Goal: Task Accomplishment & Management: Complete application form

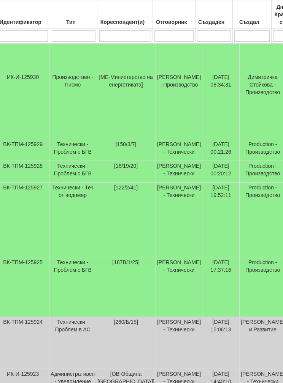
scroll to position [256, 15]
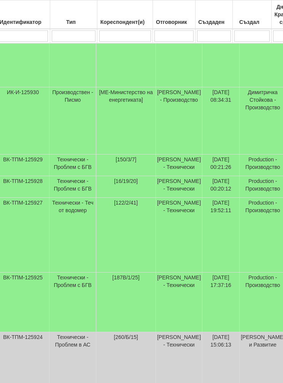
click at [203, 185] on td "[DATE] 00:20:12" at bounding box center [220, 187] width 37 height 22
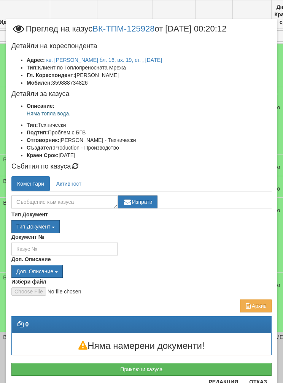
click at [57, 366] on button "Приключи казуса" at bounding box center [141, 369] width 260 height 13
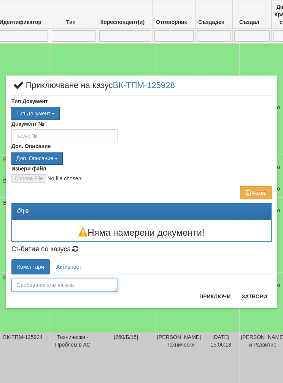
click at [35, 285] on textarea at bounding box center [64, 285] width 106 height 13
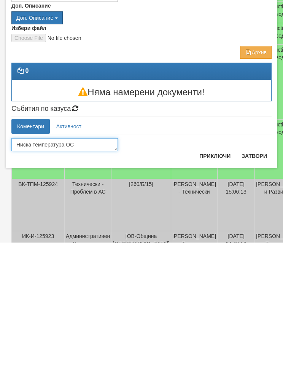
type textarea "Ниска температура ОС"
click at [219, 291] on button "Приключи" at bounding box center [215, 297] width 40 height 12
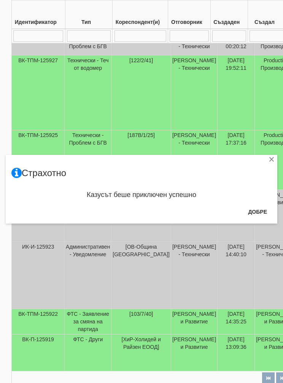
click at [259, 212] on button "Добре" at bounding box center [257, 212] width 28 height 12
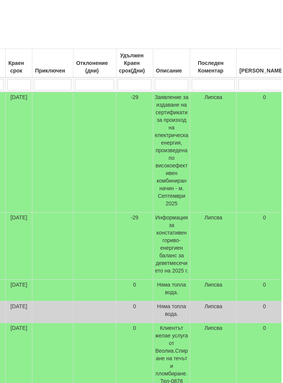
scroll to position [107, 327]
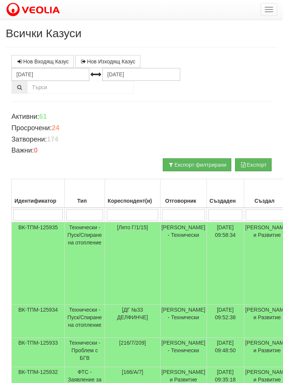
click at [54, 172] on div "Активни: 61 Просрочени: 24 Затворени: 174 Важни: 0 Експорт Експорт филтрирани" at bounding box center [141, 144] width 271 height 70
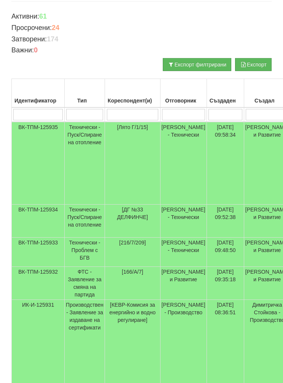
scroll to position [100, 0]
click at [63, 267] on td "ВК-ТПМ-125933" at bounding box center [38, 252] width 53 height 29
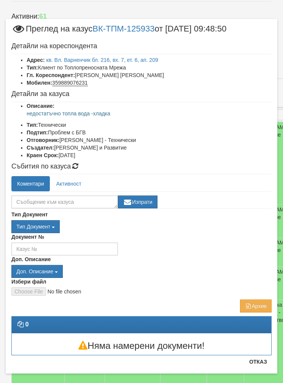
click at [260, 365] on button "Отказ" at bounding box center [257, 362] width 27 height 12
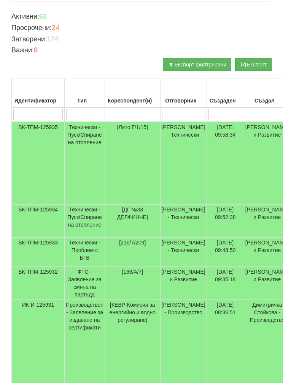
click at [66, 238] on td "Технически - Пуск/Спиране на отопление" at bounding box center [85, 221] width 40 height 33
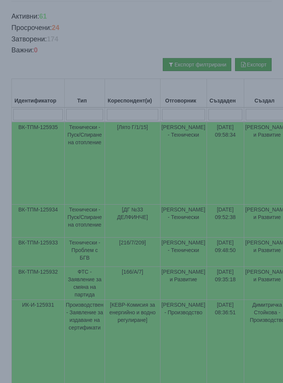
select select "1"
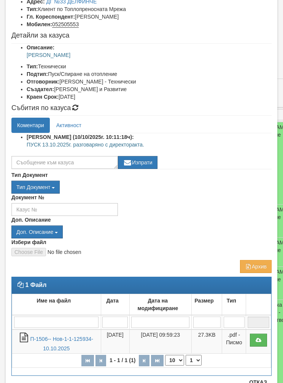
scroll to position [58, 0]
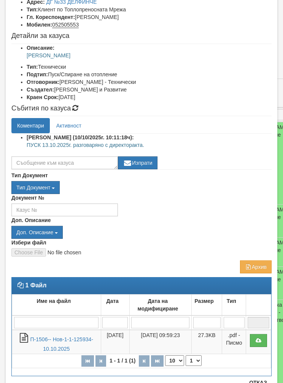
click at [48, 346] on link "П-1506-- Нов-1-1-125934-10.10.2025" at bounding box center [61, 345] width 63 height 16
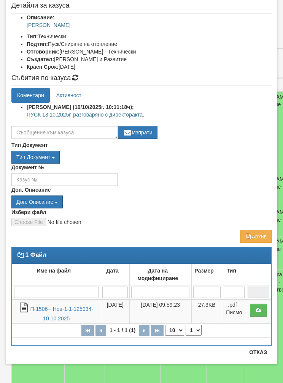
scroll to position [89, 0]
click at [259, 357] on button "Отказ" at bounding box center [257, 352] width 27 height 12
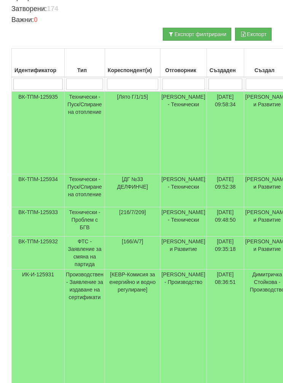
click at [64, 237] on td "ВК-ТПМ-125933" at bounding box center [38, 221] width 53 height 29
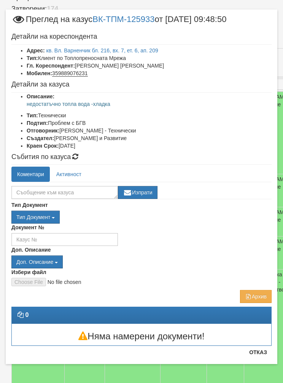
scroll to position [9, 0]
click at [261, 357] on button "Отказ" at bounding box center [257, 352] width 27 height 12
